Goal: Check status: Check status

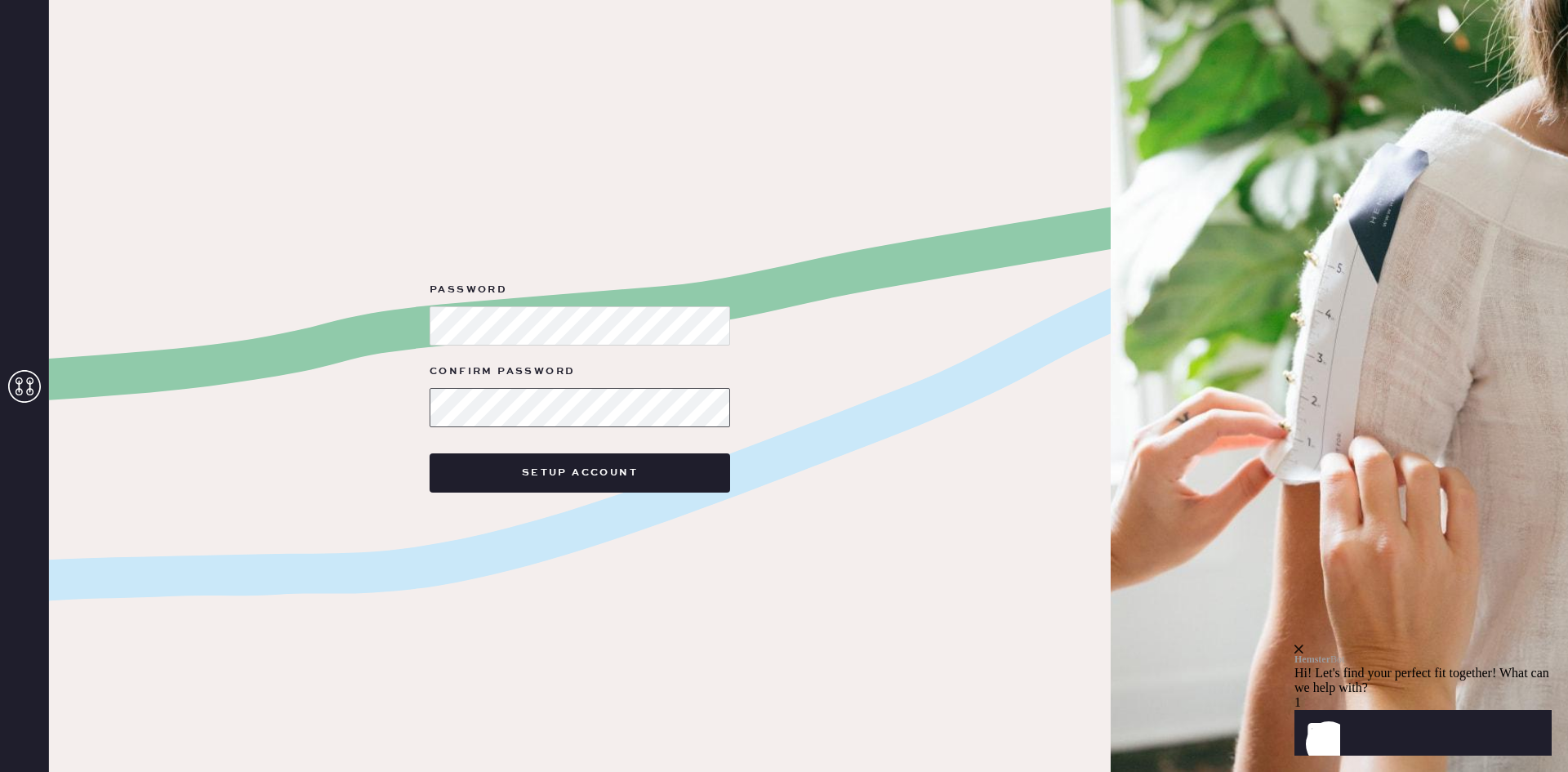
click at [429, 454] on button "Setup Account" at bounding box center [579, 473] width 300 height 40
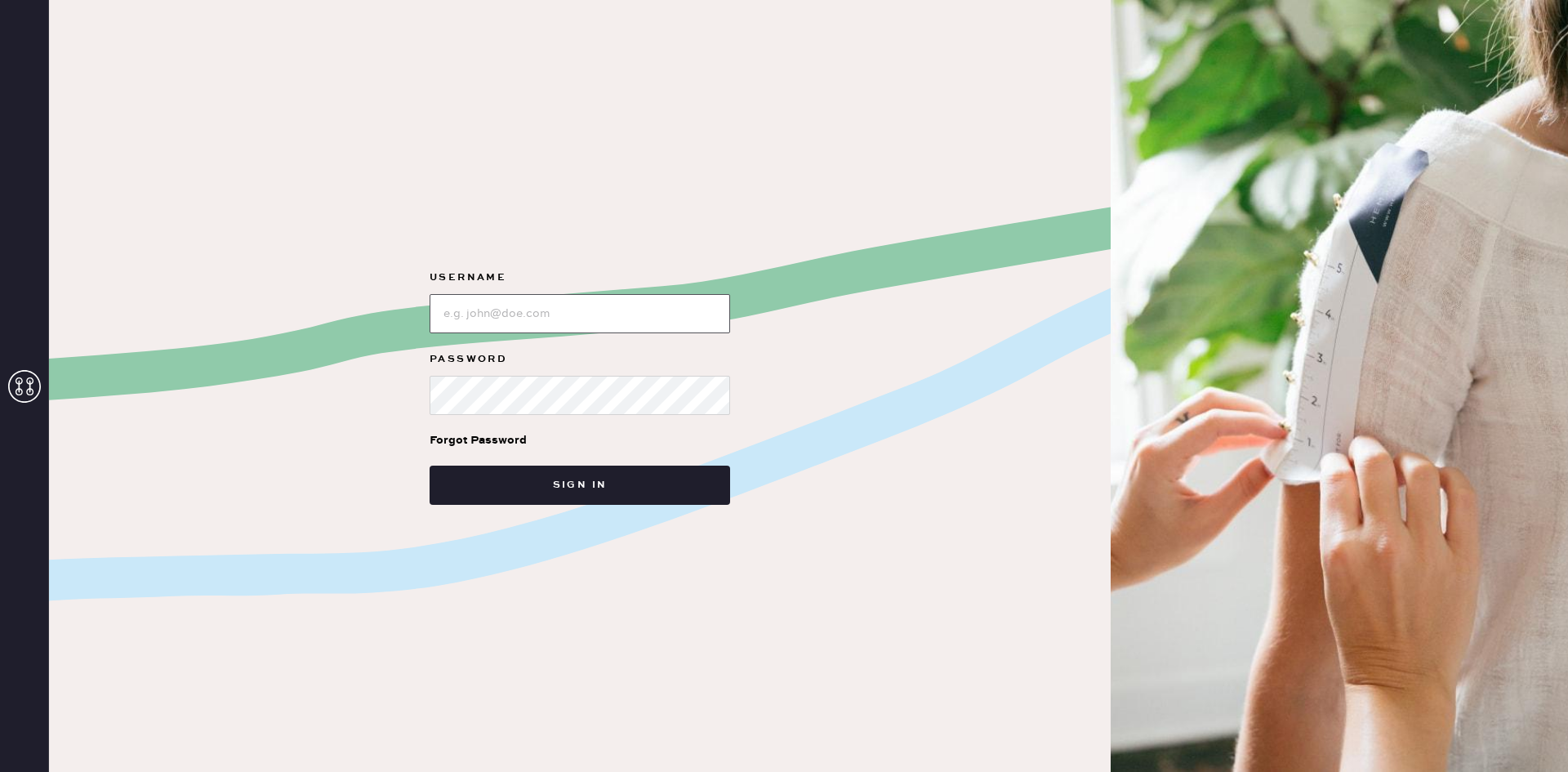
click at [474, 326] on input "loginName" at bounding box center [579, 313] width 300 height 40
type input "[PERSON_NAME][EMAIL_ADDRESS][DOMAIN_NAME]"
click at [429, 466] on button "Sign in" at bounding box center [579, 485] width 300 height 40
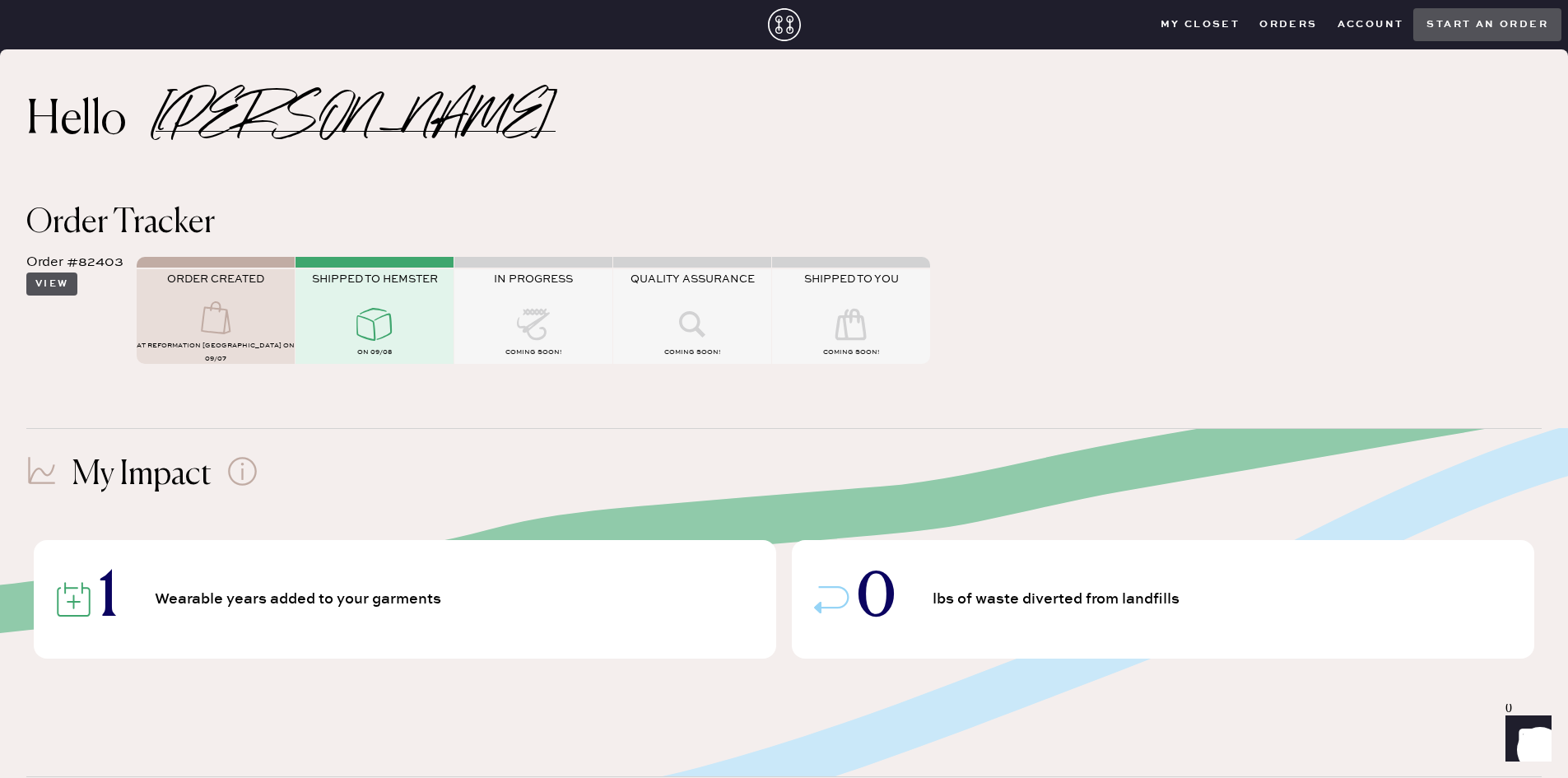
click at [47, 287] on button "View" at bounding box center [52, 283] width 51 height 23
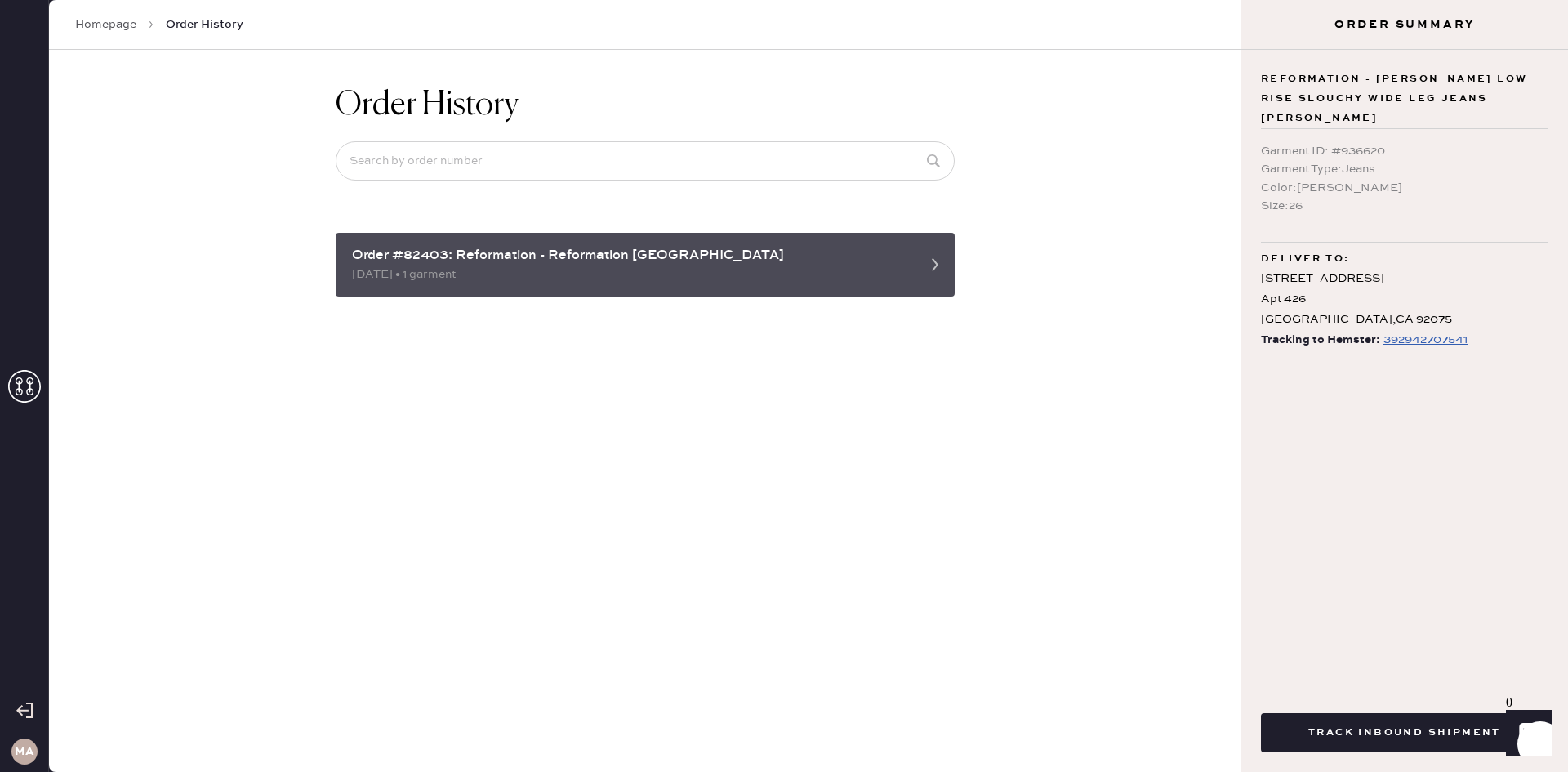
click at [408, 243] on div "Order #82403: Reformation - Reformation [GEOGRAPHIC_DATA] [DATE] • 1 garment" at bounding box center [646, 265] width 619 height 64
click at [482, 275] on div "[DATE] • 1 garment" at bounding box center [630, 274] width 557 height 18
click at [880, 269] on div "[DATE] • 1 garment" at bounding box center [630, 274] width 557 height 18
